Goal: Task Accomplishment & Management: Complete application form

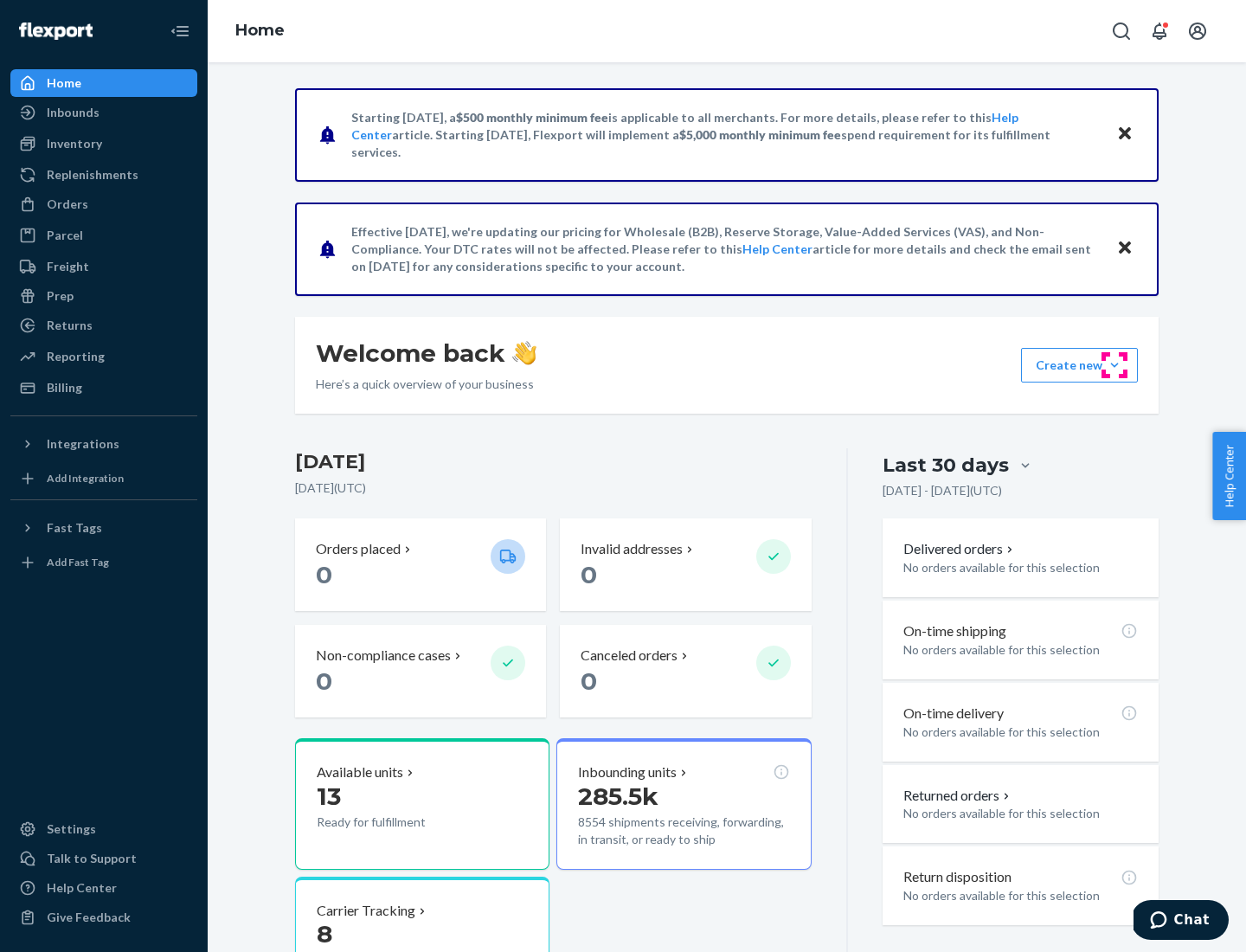
click at [1115, 365] on button "Create new Create new inbound Create new order Create new product" at bounding box center [1080, 365] width 117 height 35
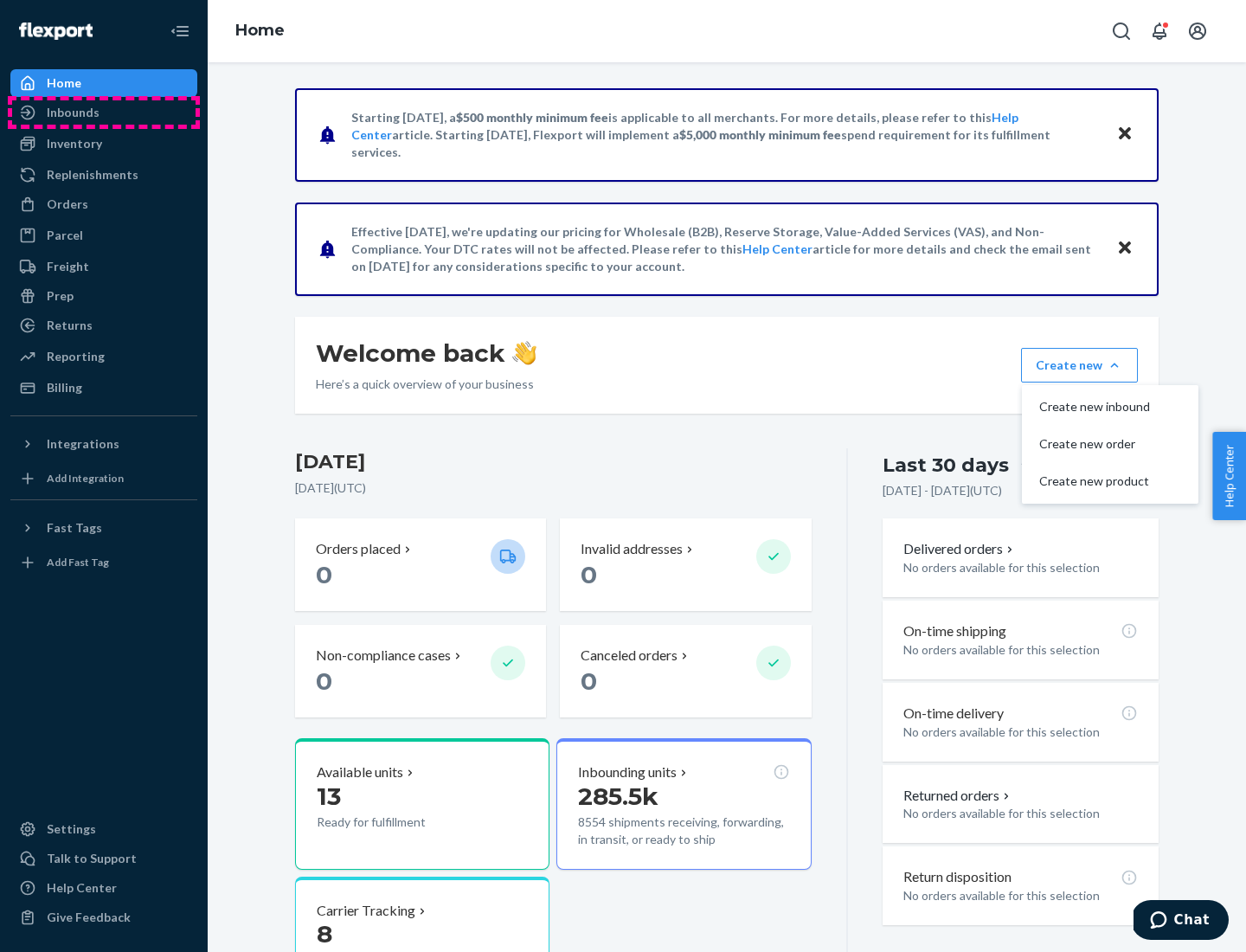
click at [104, 113] on div "Inbounds" at bounding box center [104, 112] width 184 height 24
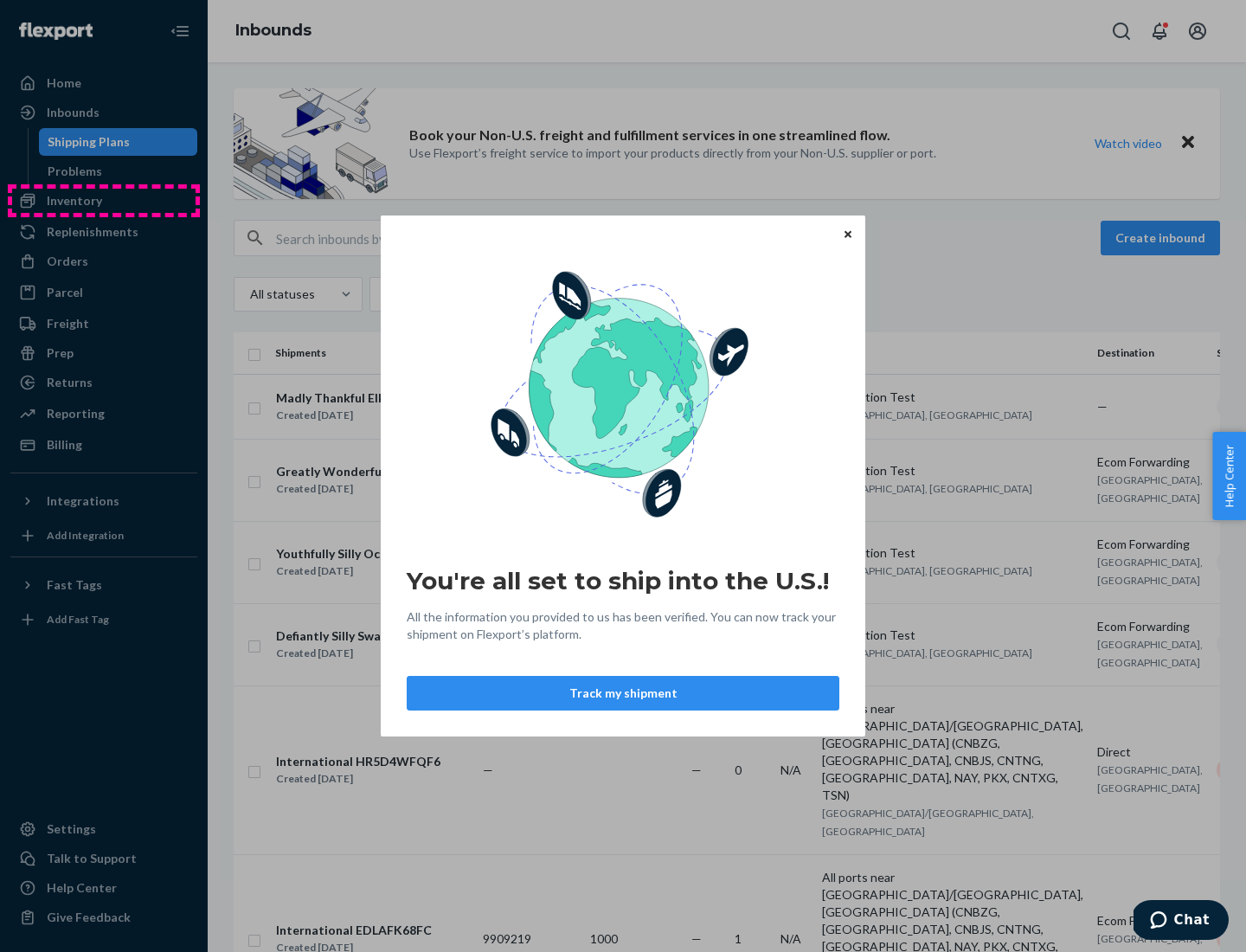
click at [104, 201] on div "You're all set to ship into the U.S.! All the information you provided to us ha…" at bounding box center [623, 476] width 1246 height 952
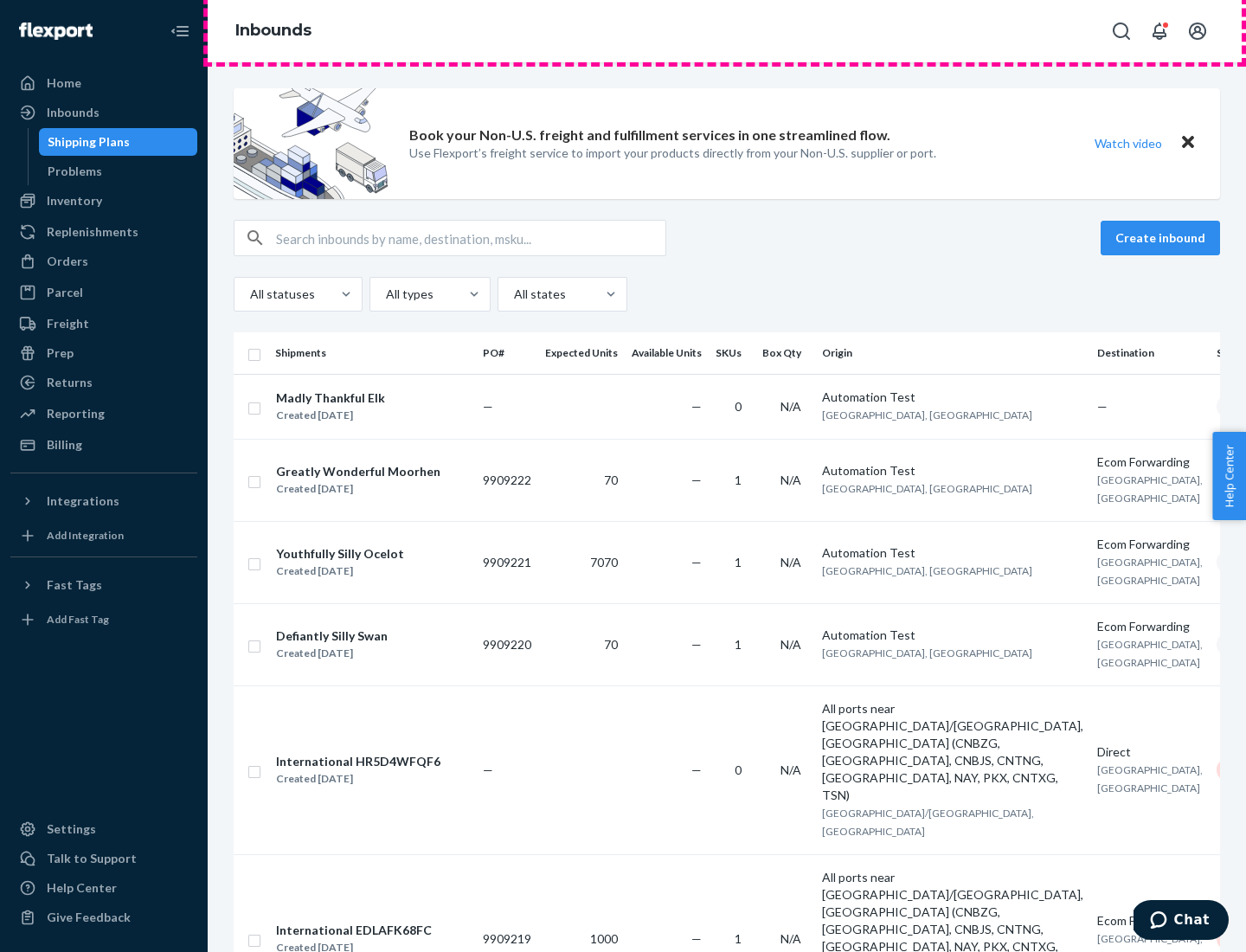
click at [726, 31] on div "Inbounds" at bounding box center [726, 31] width 1038 height 62
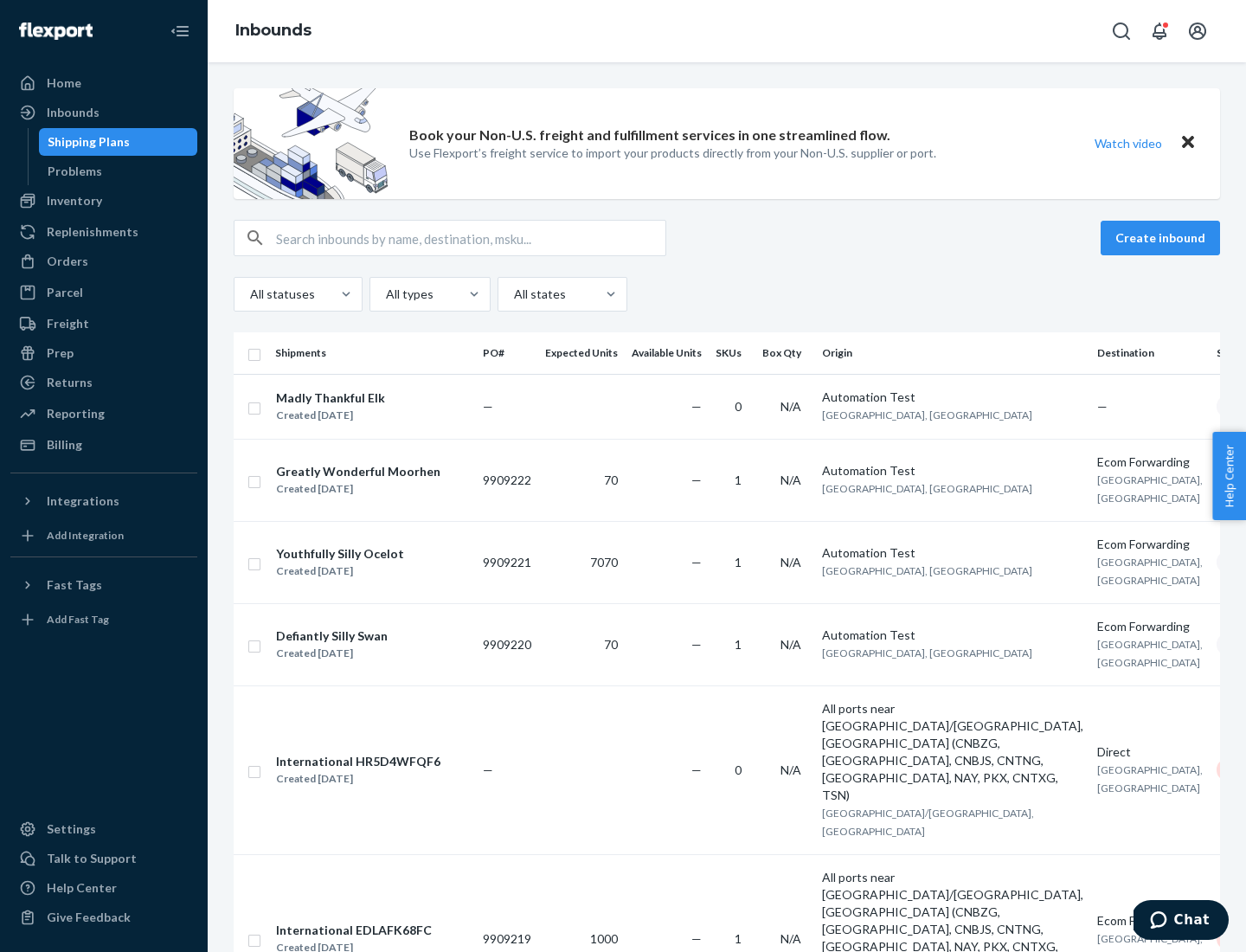
click at [726, 294] on div "All statuses All types All states" at bounding box center [726, 294] width 987 height 35
click at [85, 142] on div "Shipping Plans" at bounding box center [89, 141] width 83 height 17
click at [1163, 238] on button "Create inbound" at bounding box center [1160, 237] width 119 height 35
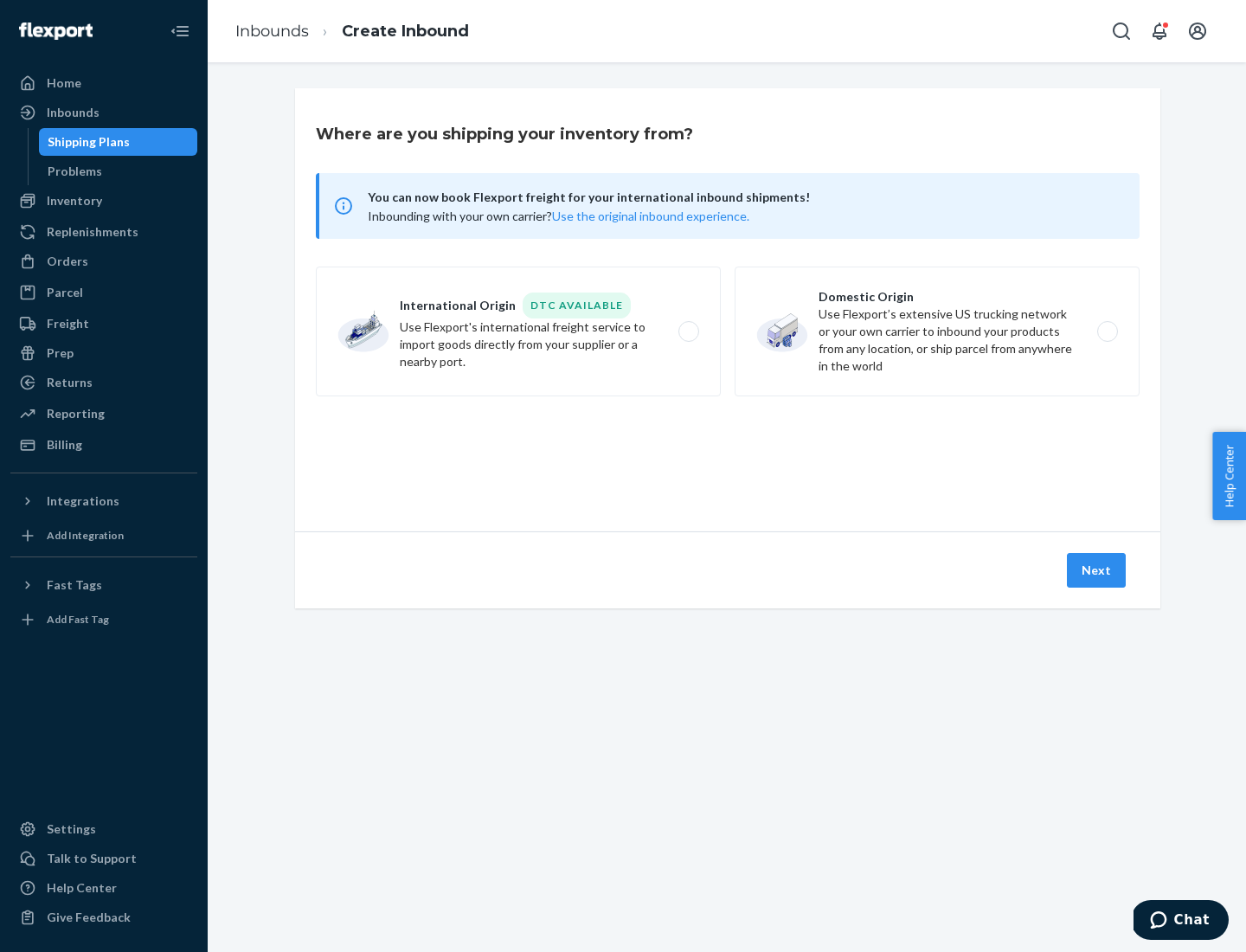
click at [519, 331] on label "International Origin DTC Available Use Flexport's international freight service…" at bounding box center [519, 331] width 405 height 130
click at [688, 331] on input "International Origin DTC Available Use Flexport's international freight service…" at bounding box center [694, 331] width 12 height 12
radio input "true"
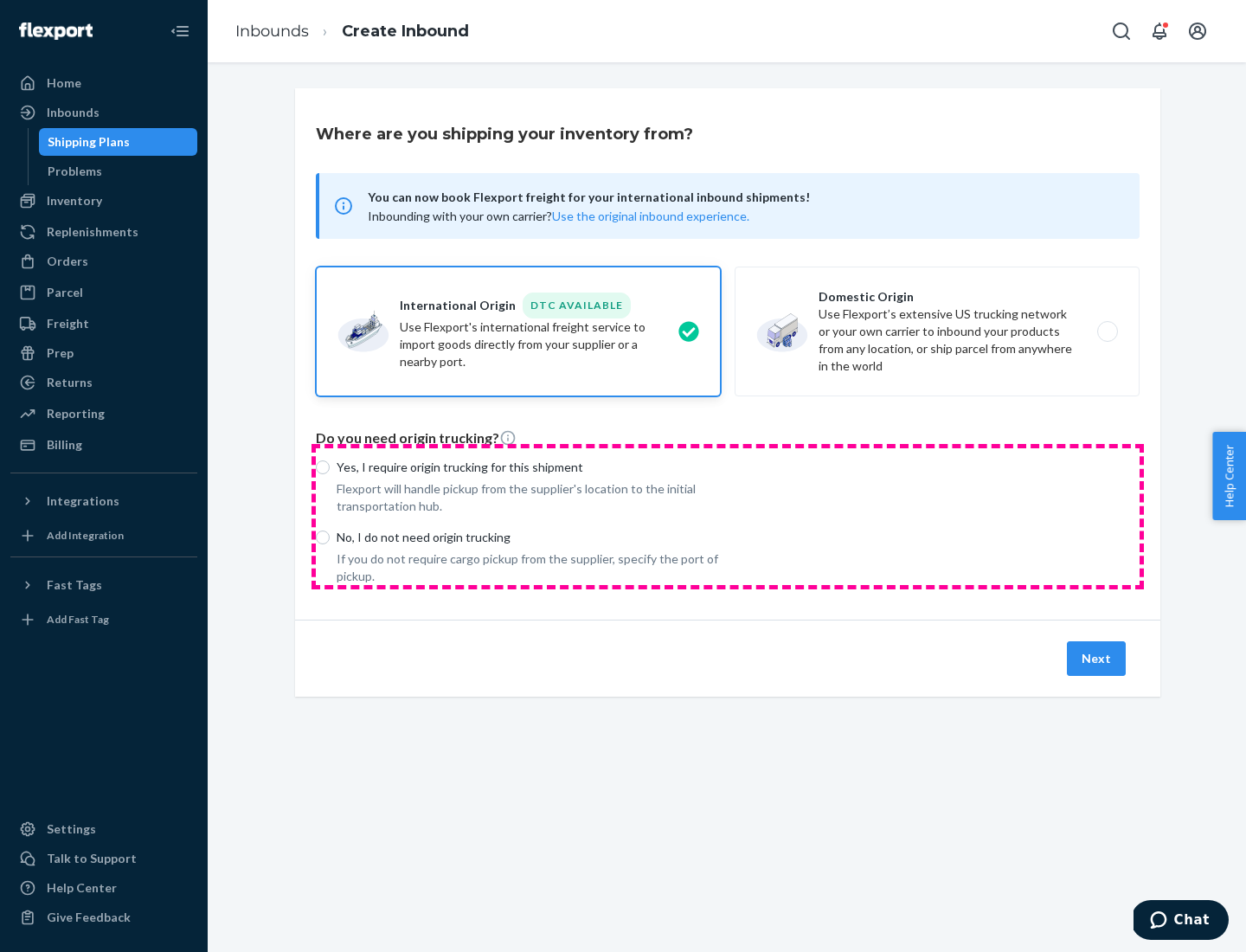
click at [727, 516] on div "Yes, I require origin trucking for this shipment Flexport will handle pickup fr…" at bounding box center [728, 517] width 824 height 137
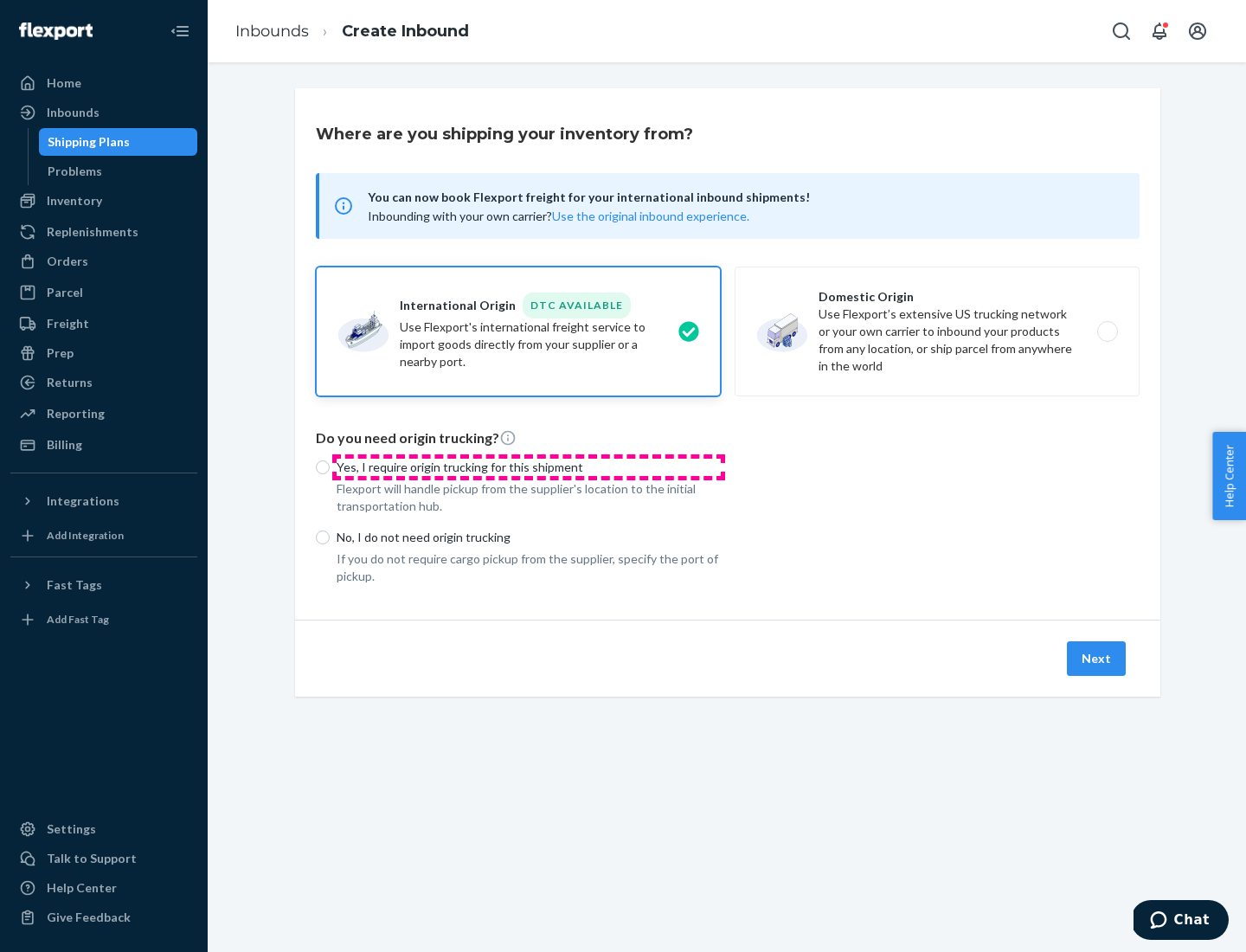
click at [528, 466] on p "Yes, I require origin trucking for this shipment" at bounding box center [528, 466] width 385 height 17
click at [329, 466] on input "Yes, I require origin trucking for this shipment" at bounding box center [323, 467] width 14 height 14
radio input "true"
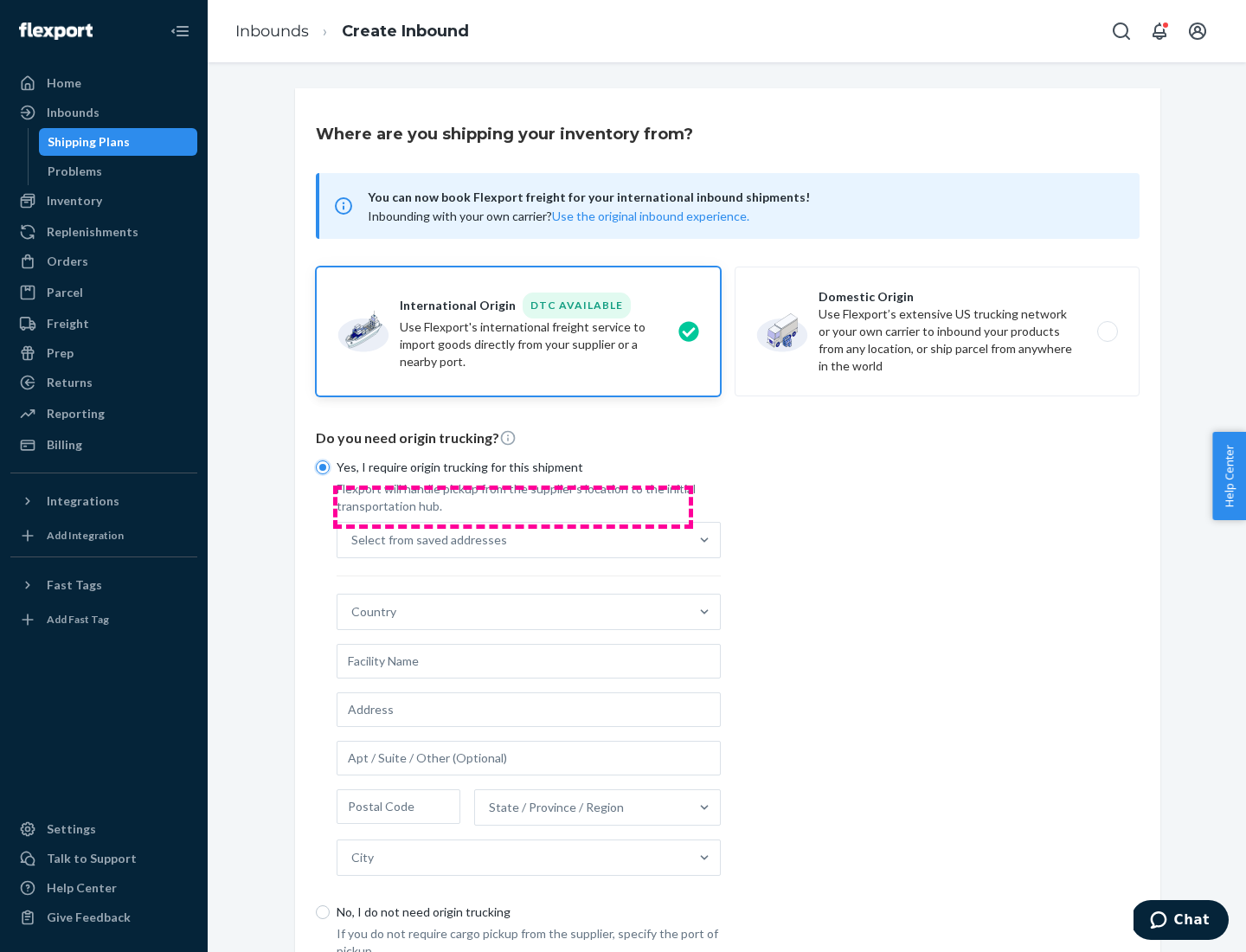
scroll to position [33, 0]
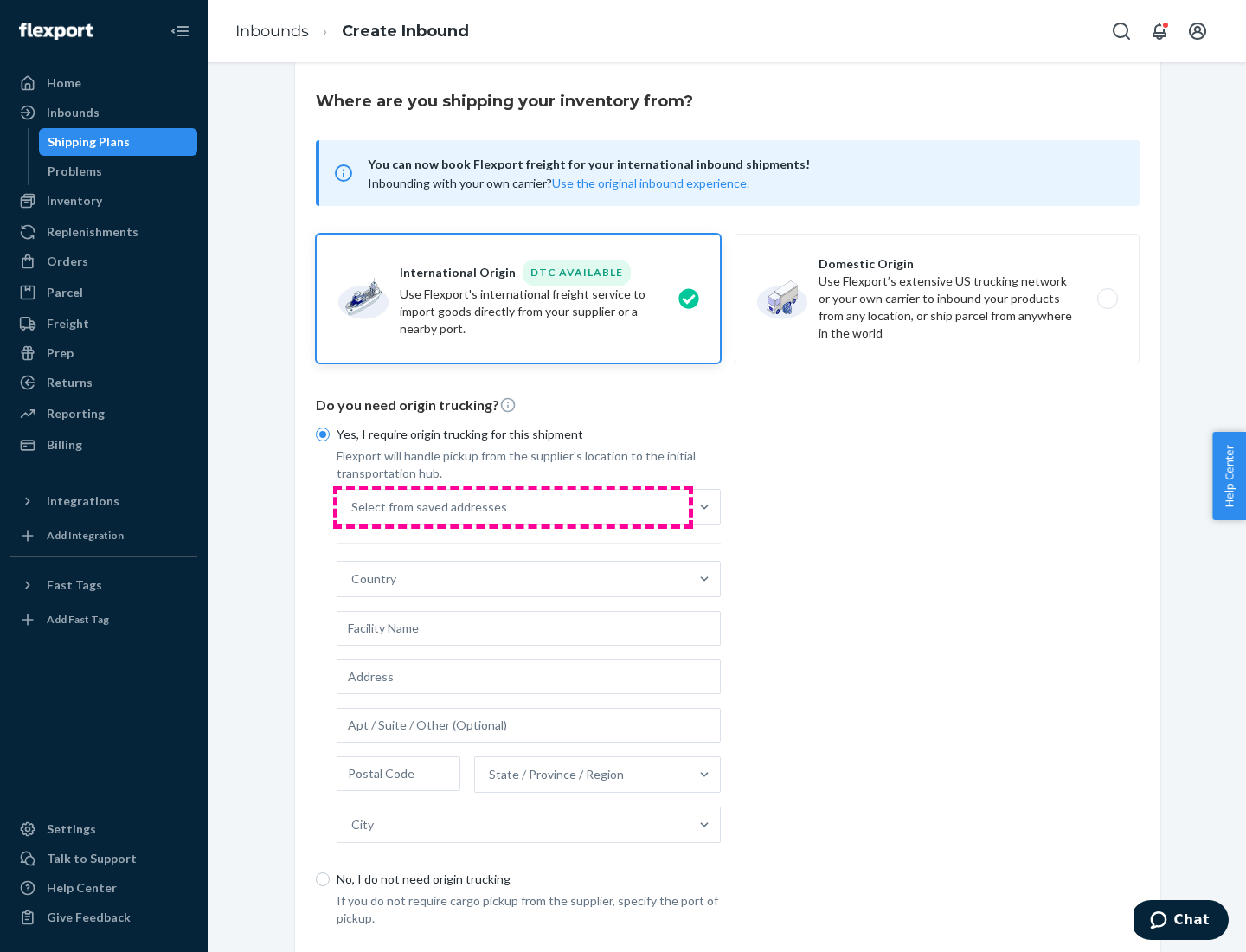
click at [513, 506] on div "Select from saved addresses" at bounding box center [513, 506] width 352 height 35
click at [353, 506] on input "Select from saved addresses" at bounding box center [353, 506] width 2 height 17
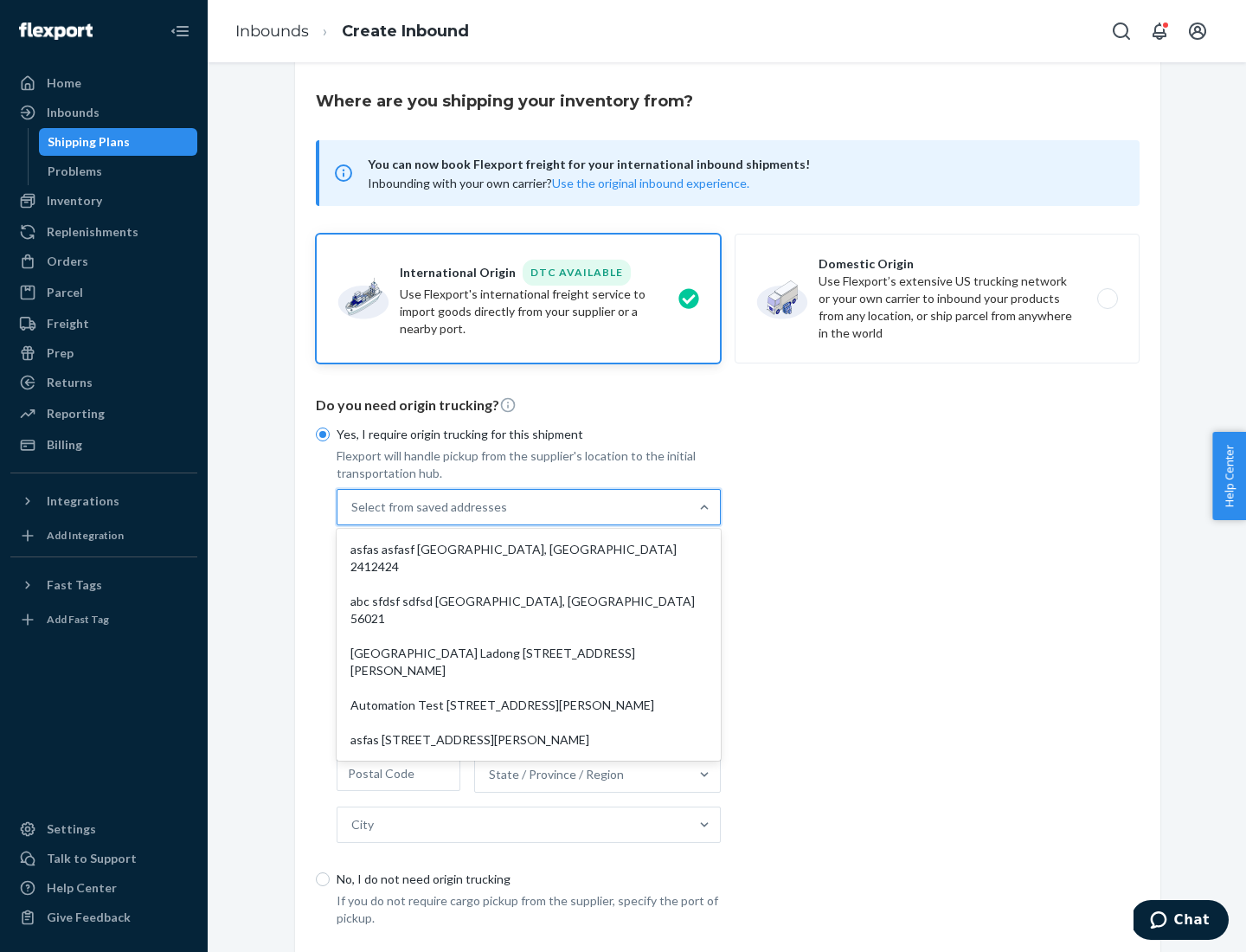
scroll to position [75, 0]
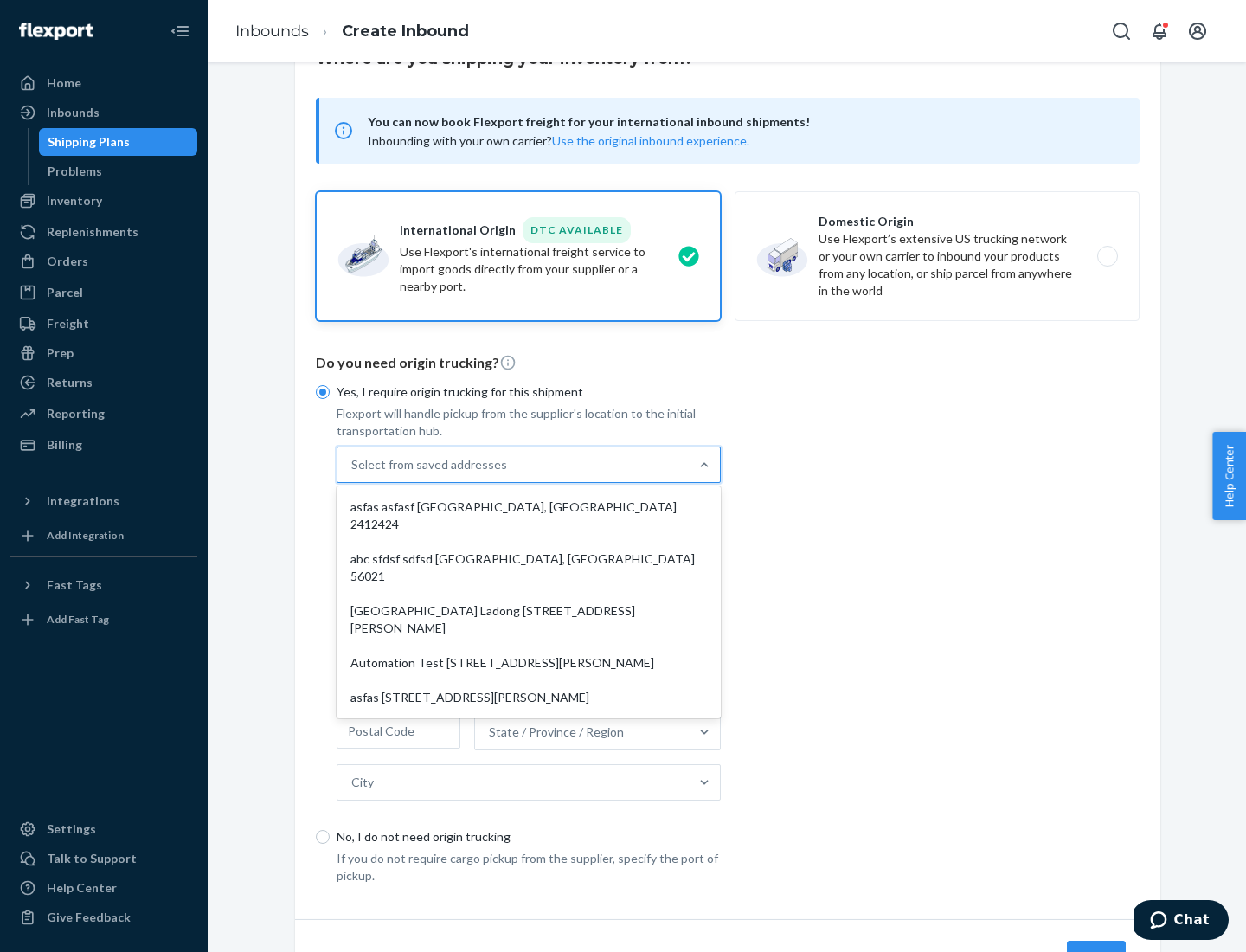
click at [528, 506] on div "asfas asfasf [GEOGRAPHIC_DATA], [GEOGRAPHIC_DATA] 2412424" at bounding box center [528, 515] width 377 height 52
click at [353, 473] on input "option asfas asfasf [GEOGRAPHIC_DATA], [GEOGRAPHIC_DATA] 2412424 focused, 1 of …" at bounding box center [353, 464] width 2 height 17
type input "asfas"
type input "asfasf"
type input "2412424"
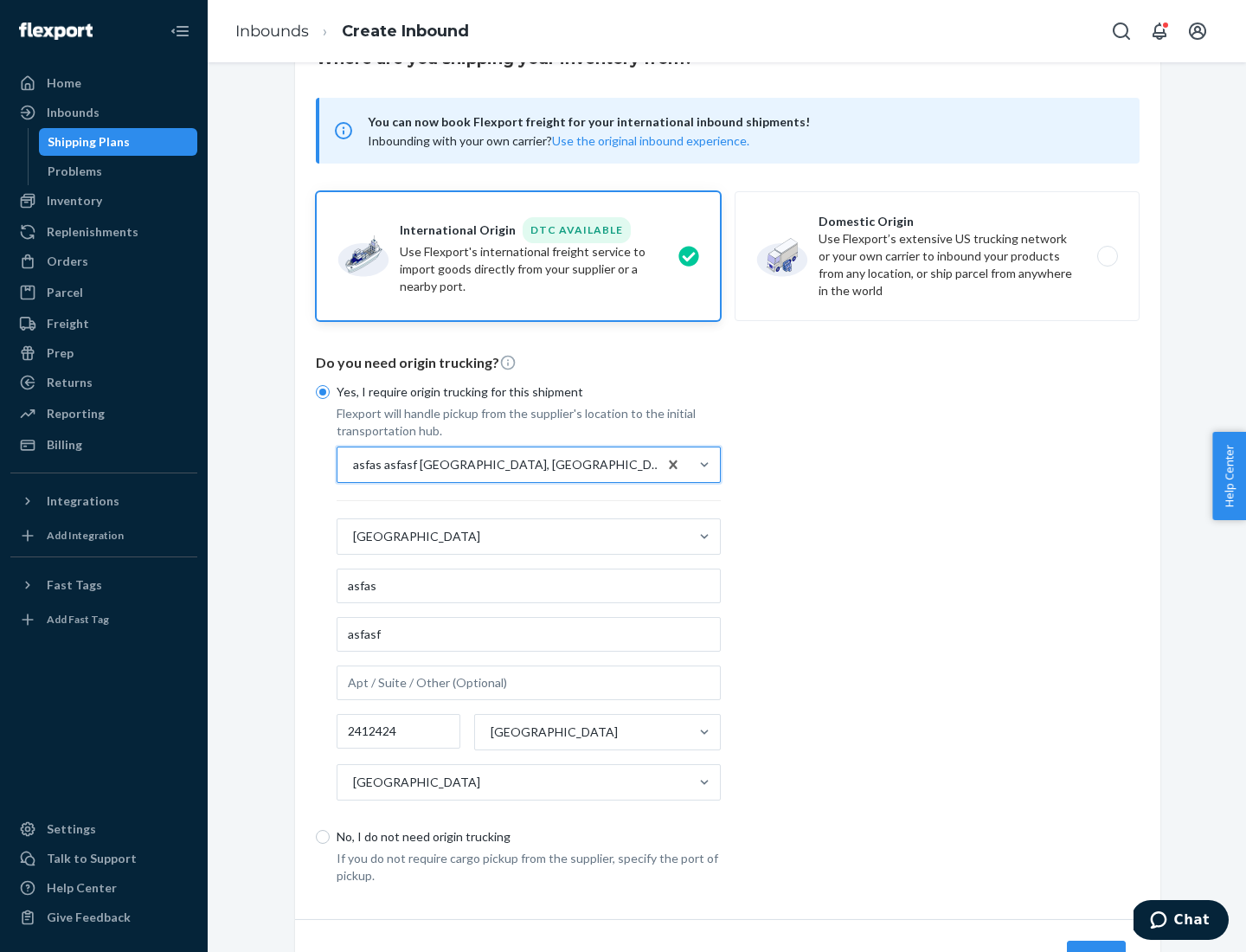
scroll to position [161, 0]
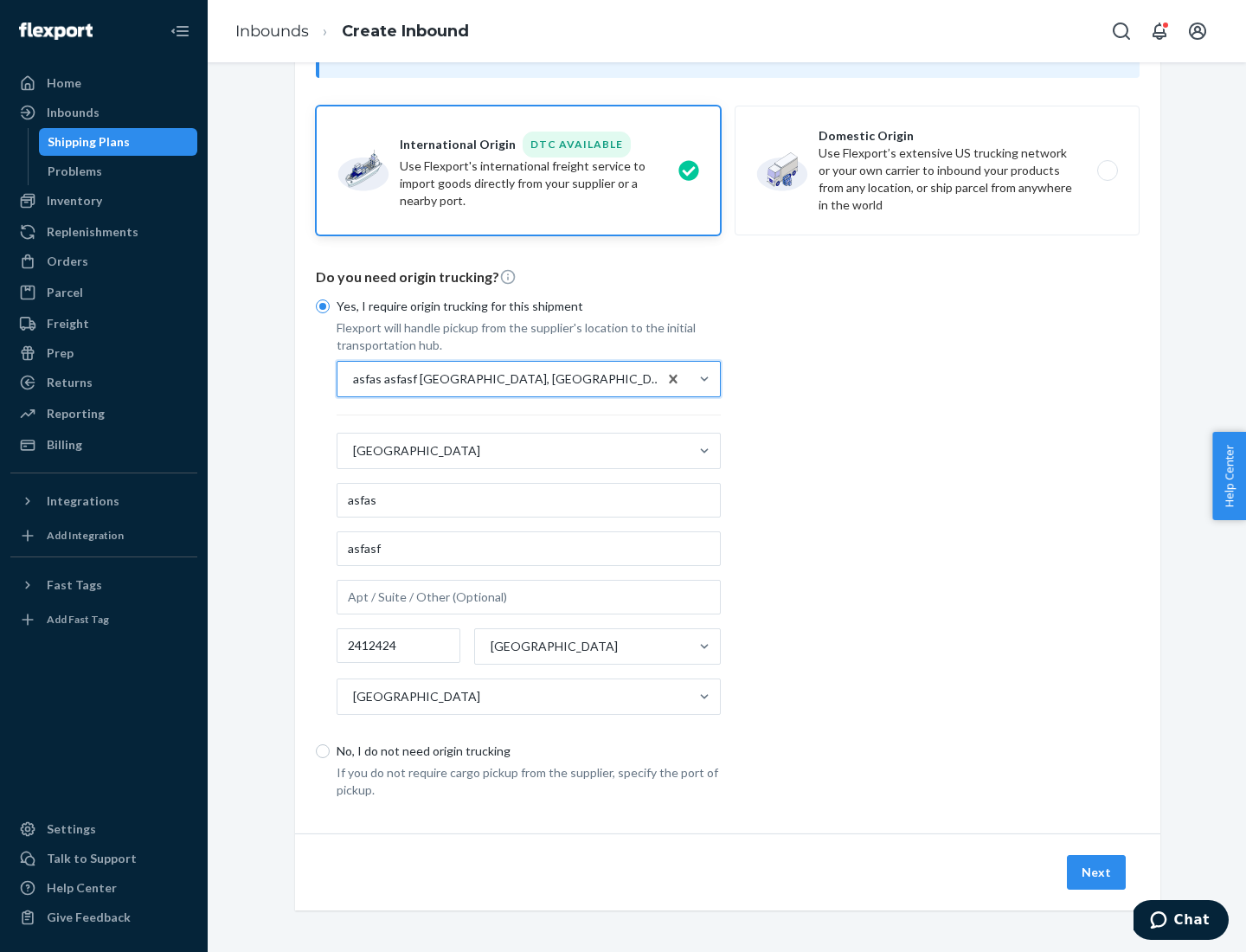
click at [1098, 871] on button "Next" at bounding box center [1096, 872] width 59 height 35
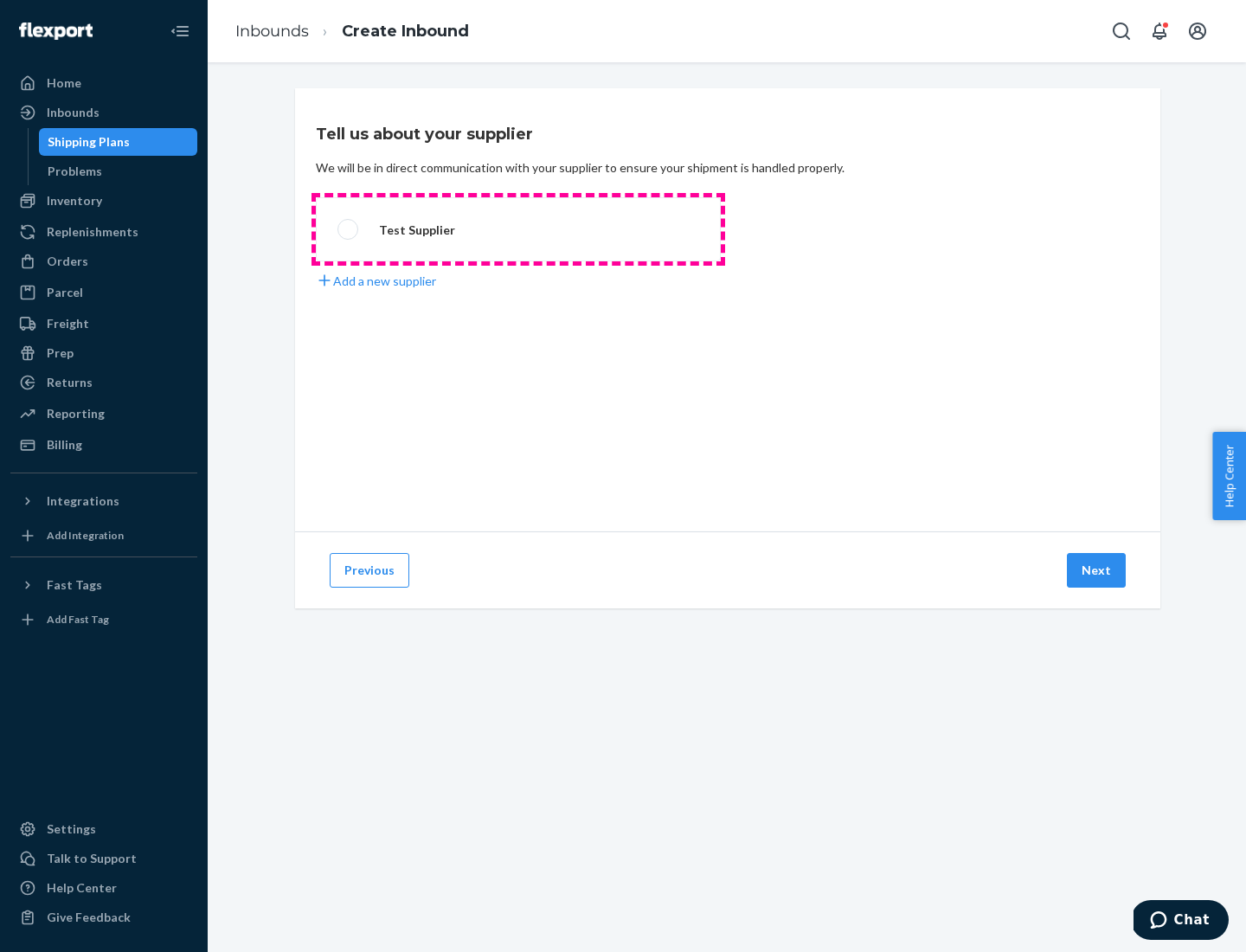
click at [519, 229] on label "Test Supplier" at bounding box center [519, 229] width 405 height 64
click at [349, 229] on input "Test Supplier" at bounding box center [343, 229] width 12 height 12
radio input "true"
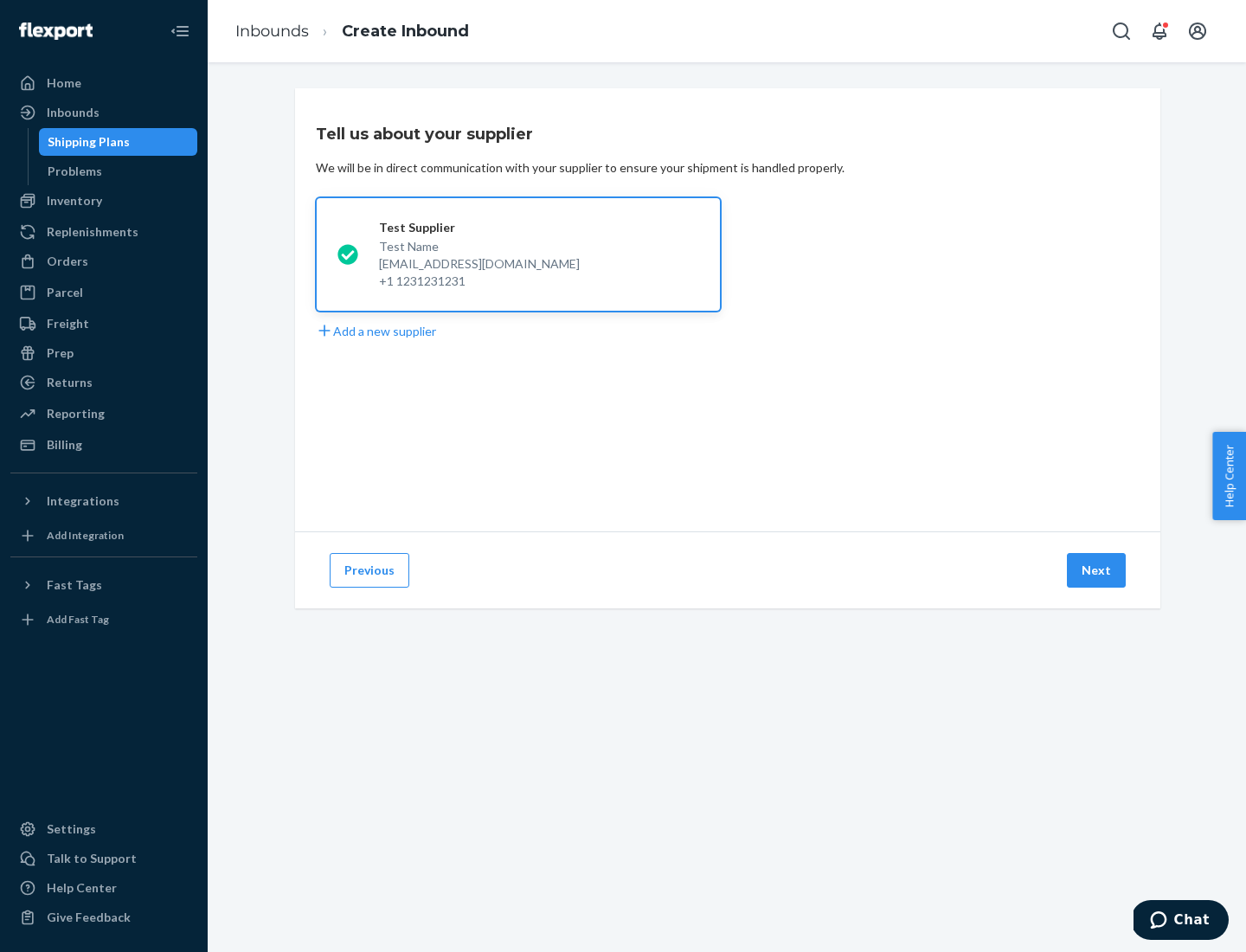
click at [1098, 570] on button "Next" at bounding box center [1096, 570] width 59 height 35
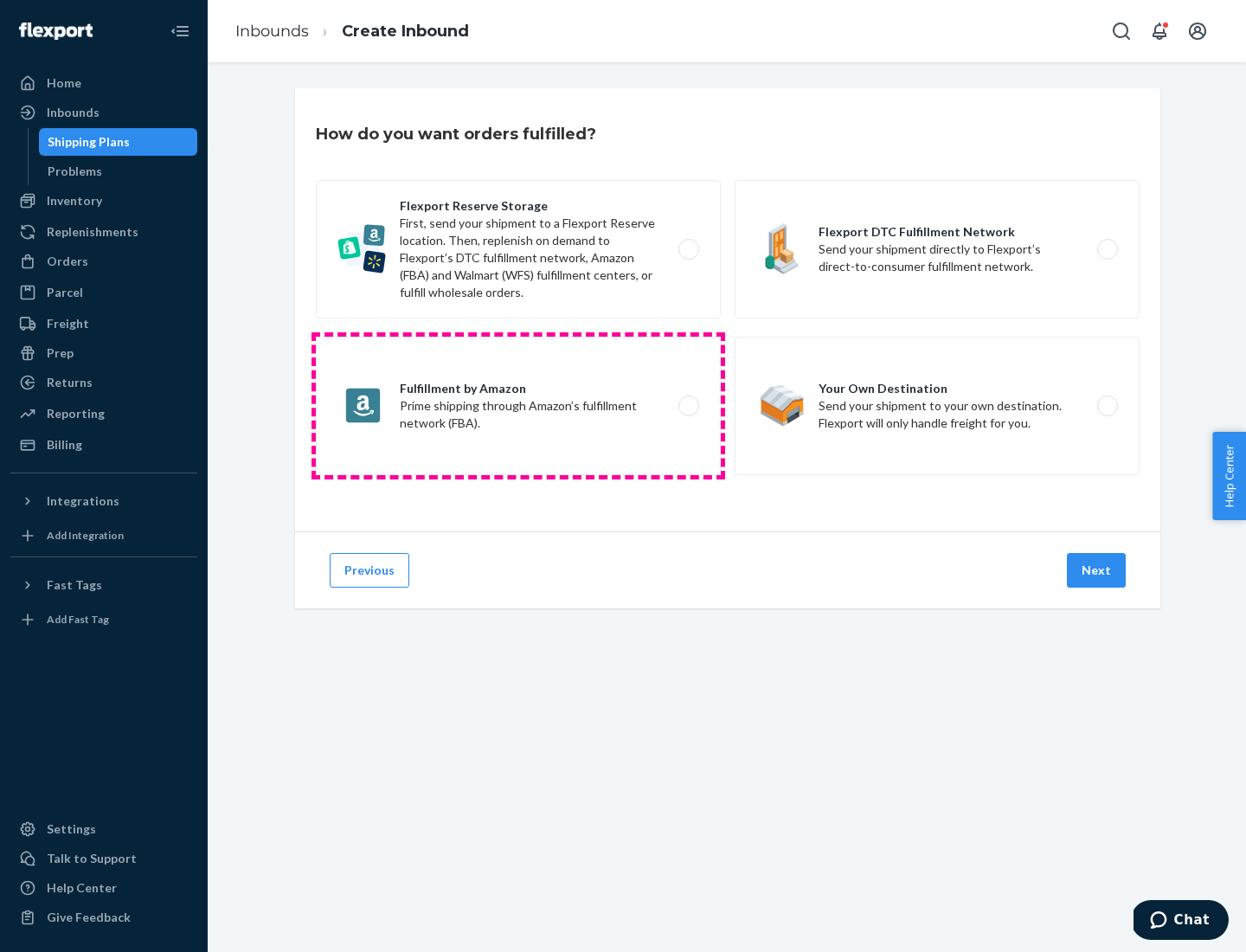
click at [519, 406] on label "Fulfillment by Amazon Prime shipping through Amazon’s fulfillment network (FBA)." at bounding box center [519, 406] width 405 height 139
click at [688, 406] on input "Fulfillment by Amazon Prime shipping through Amazon’s fulfillment network (FBA)." at bounding box center [694, 406] width 12 height 12
radio input "true"
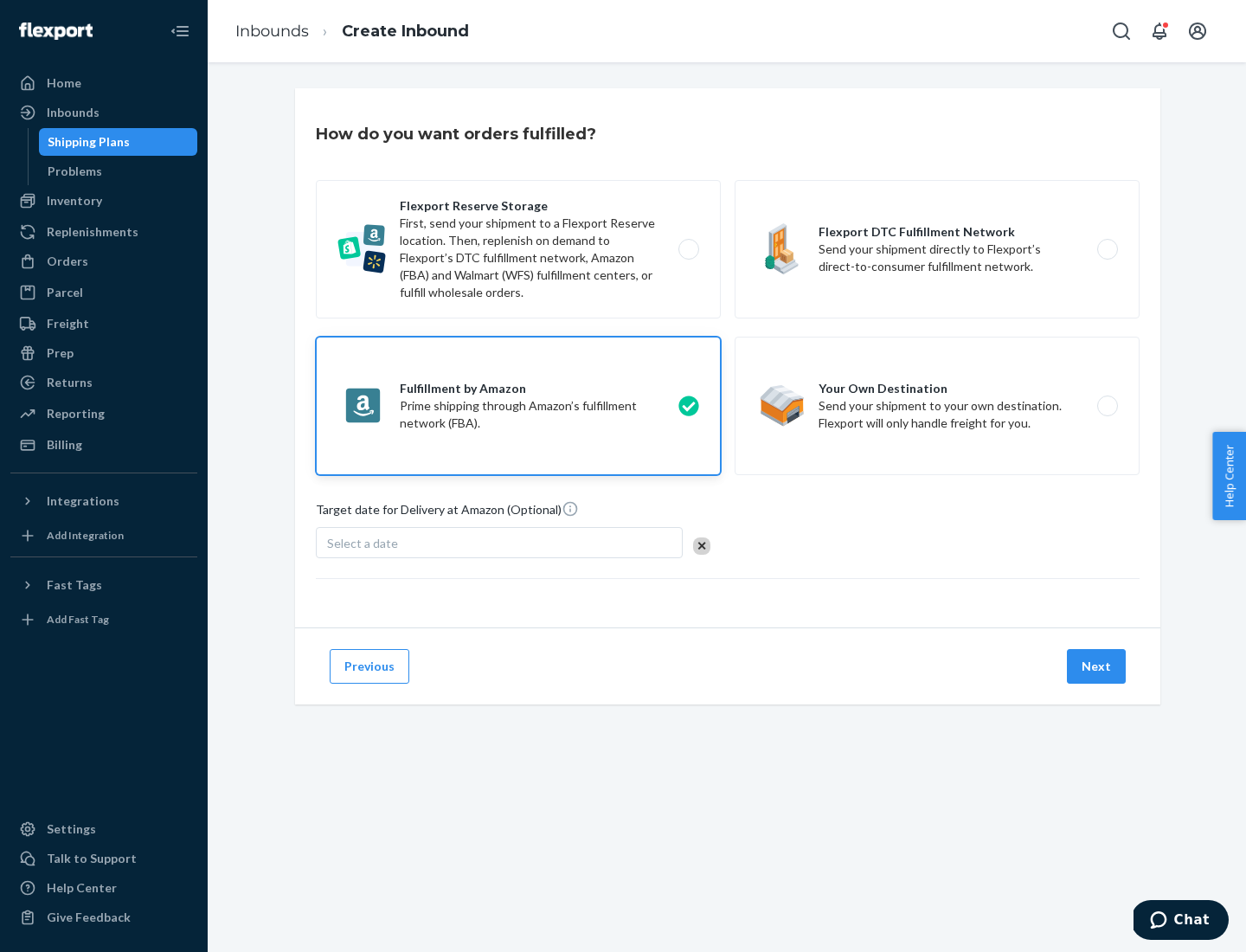
click at [1098, 666] on button "Next" at bounding box center [1096, 666] width 59 height 35
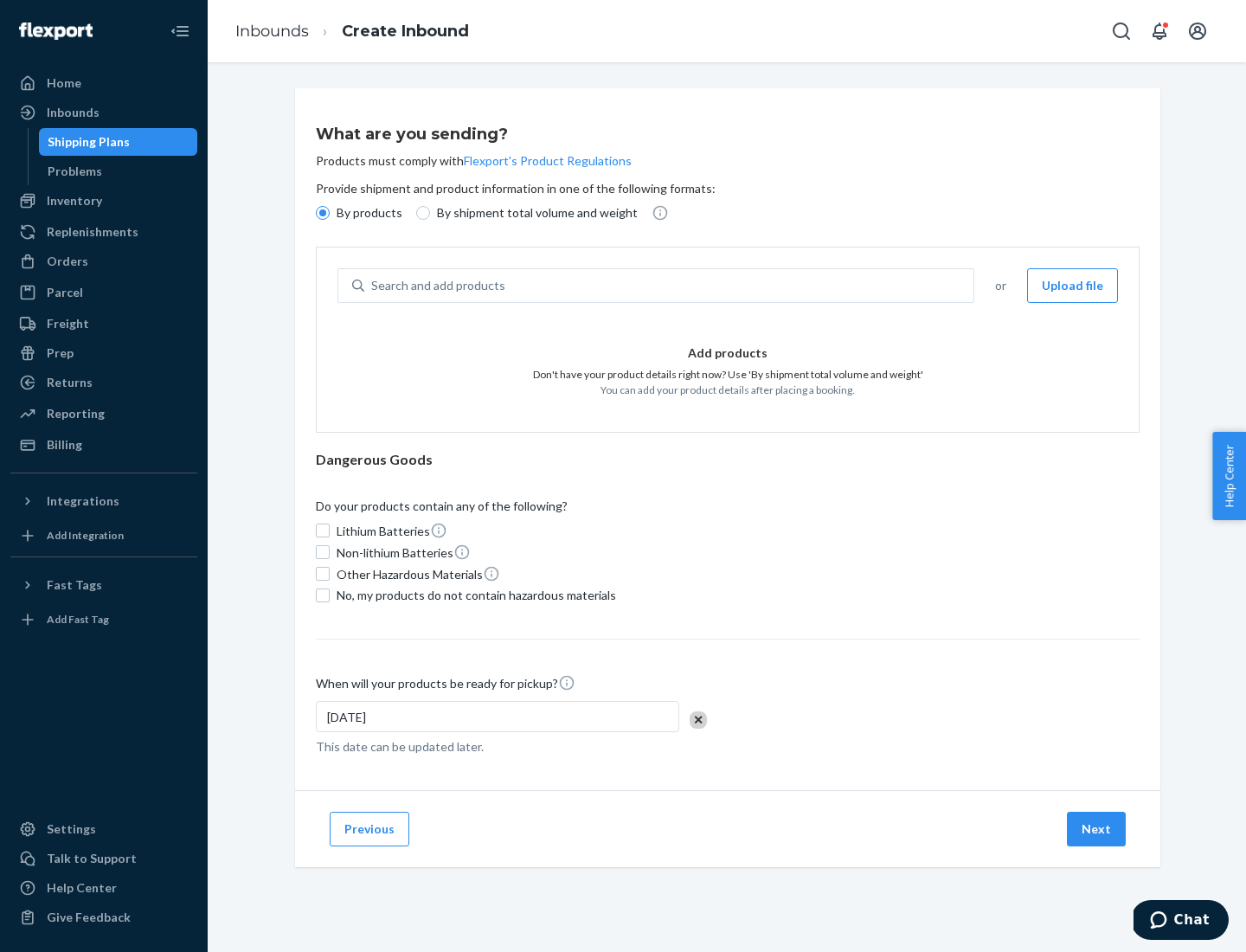
click at [532, 213] on p "By shipment total volume and weight" at bounding box center [537, 212] width 201 height 17
click at [430, 213] on input "By shipment total volume and weight" at bounding box center [424, 213] width 14 height 14
radio input "true"
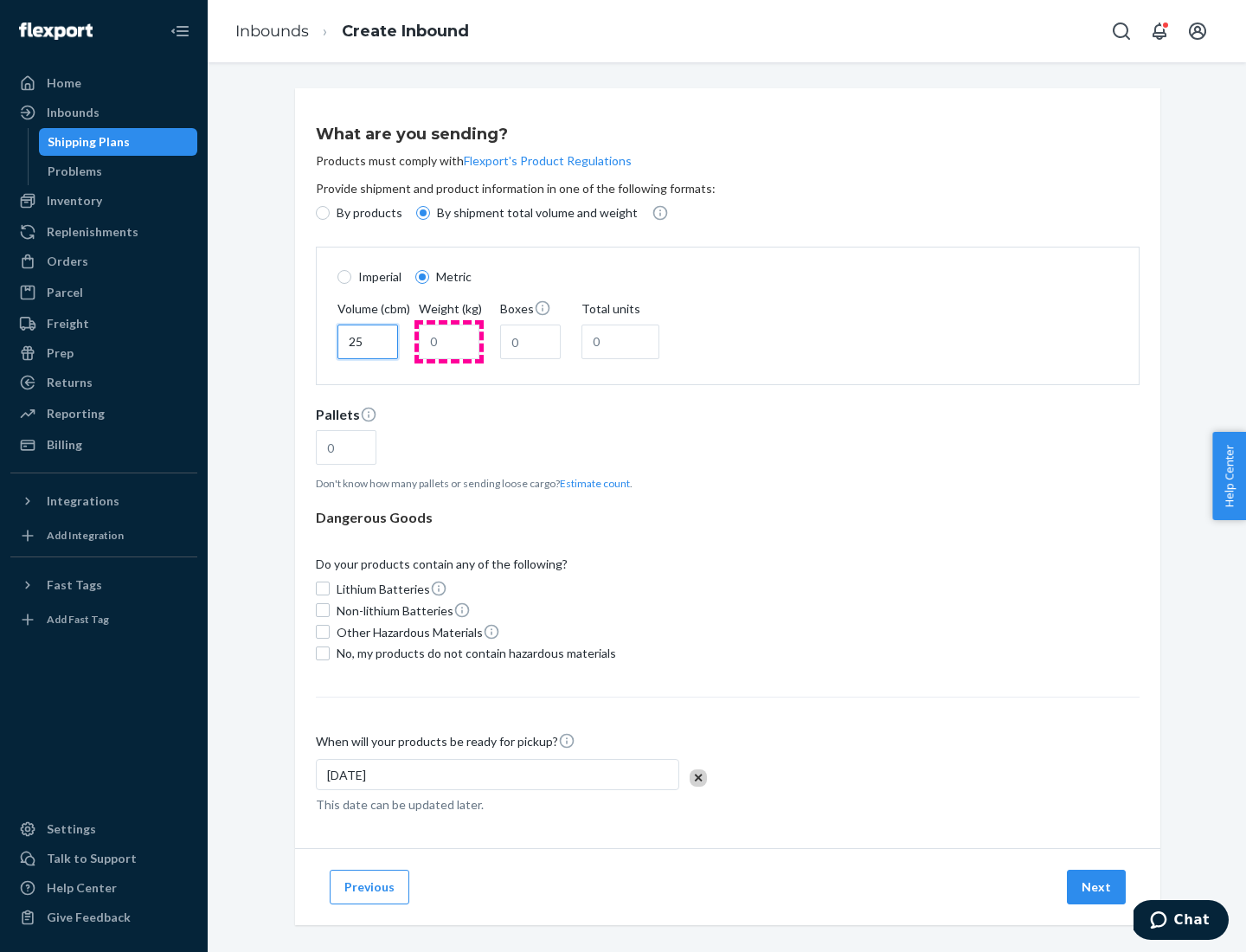
type input "25"
type input "100"
type input "50"
type input "500"
click at [591, 483] on button "Estimate count" at bounding box center [594, 483] width 70 height 15
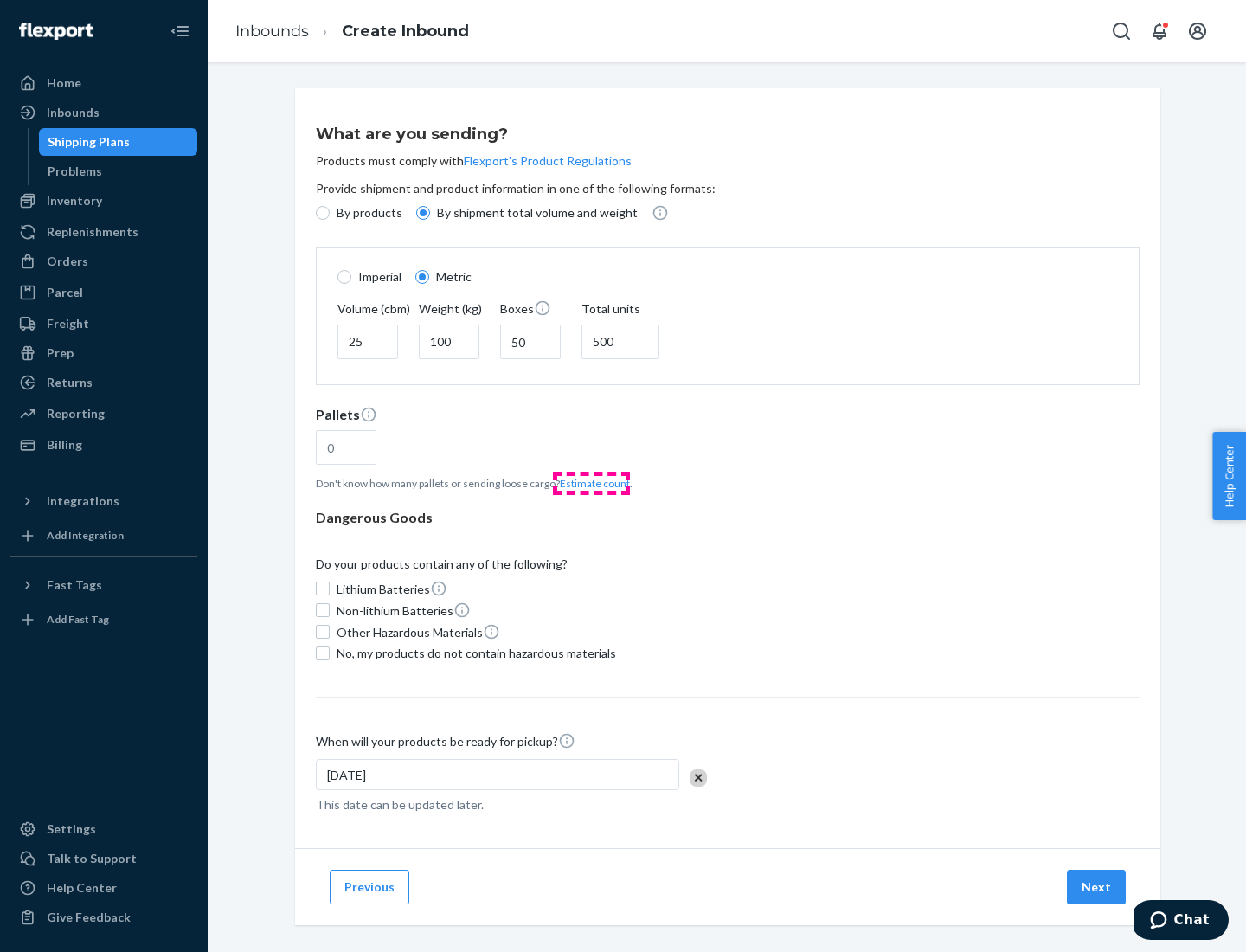
type input "16"
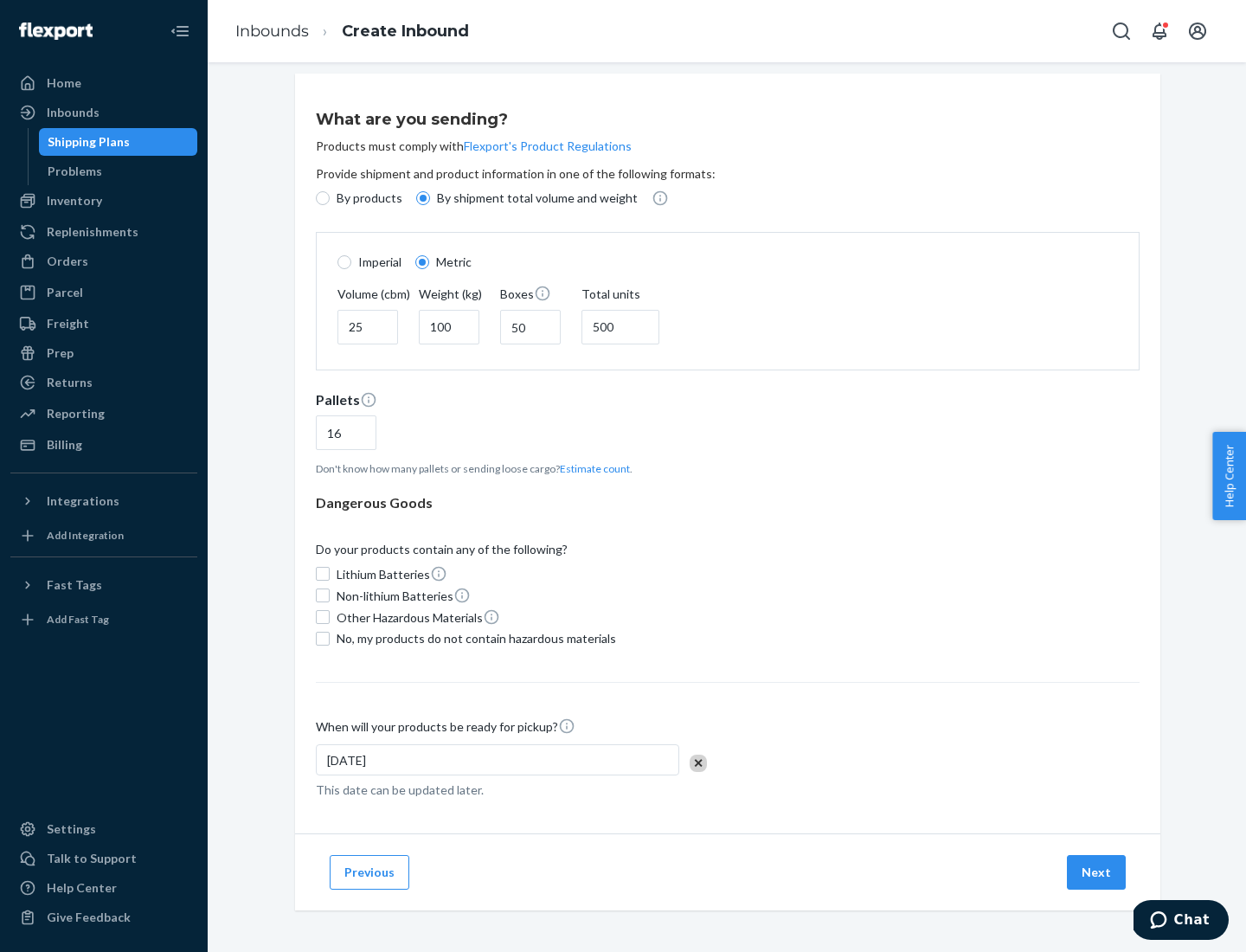
click at [473, 638] on span "No, my products do not contain hazardous materials" at bounding box center [476, 638] width 280 height 17
click at [329, 638] on input "No, my products do not contain hazardous materials" at bounding box center [323, 639] width 14 height 14
checkbox input "true"
click at [1098, 871] on button "Next" at bounding box center [1096, 872] width 59 height 35
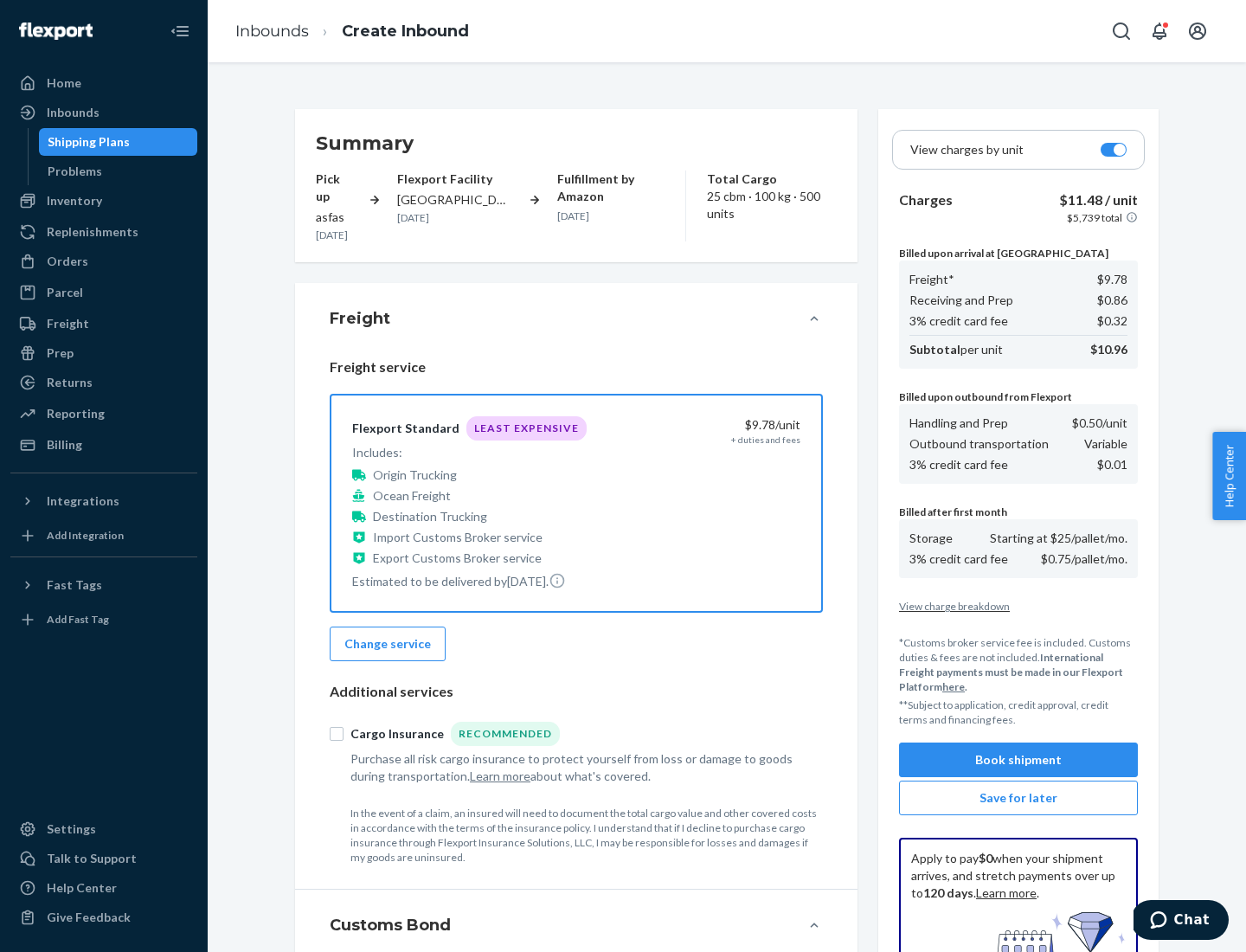
scroll to position [253, 0]
